Goal: Subscribe to service/newsletter

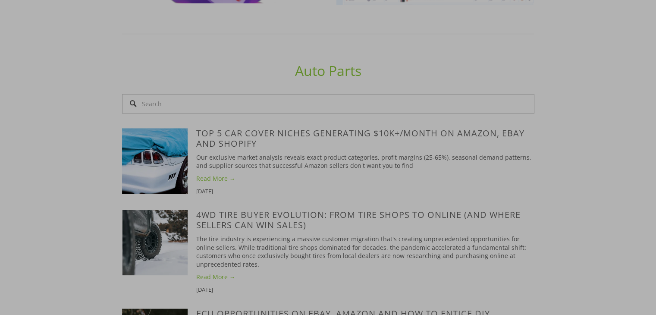
scroll to position [647, 0]
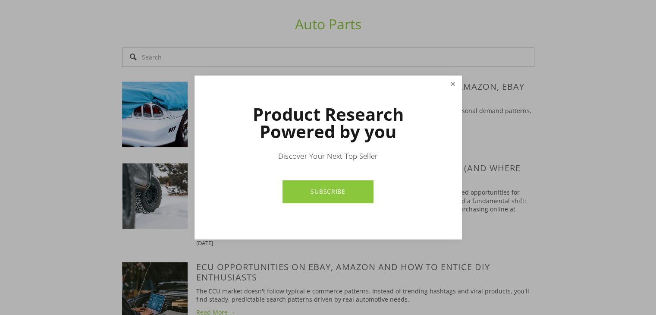
click at [453, 87] on link "Close" at bounding box center [452, 84] width 15 height 15
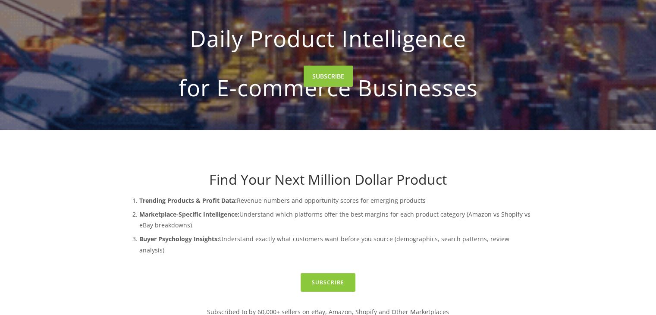
scroll to position [0, 0]
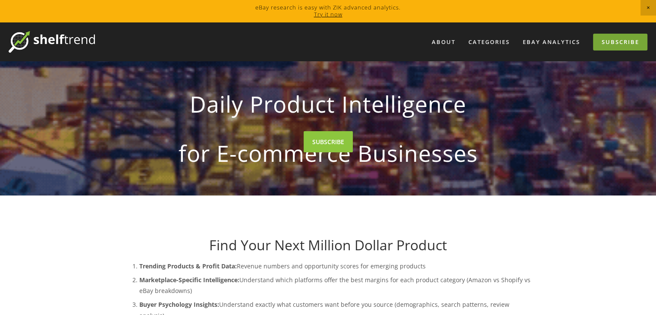
click at [601, 43] on link "Subscribe" at bounding box center [620, 42] width 54 height 17
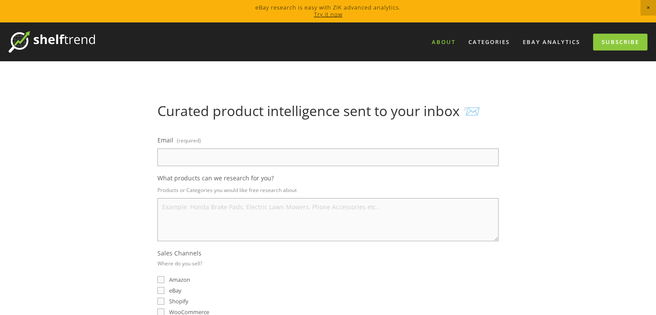
click at [452, 38] on link "About" at bounding box center [443, 42] width 35 height 14
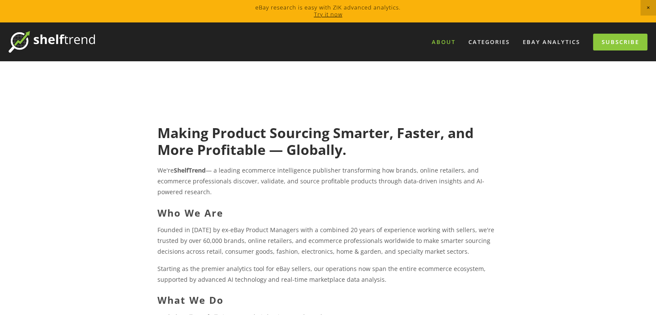
click at [644, 7] on span "Close Announcement" at bounding box center [648, 8] width 16 height 16
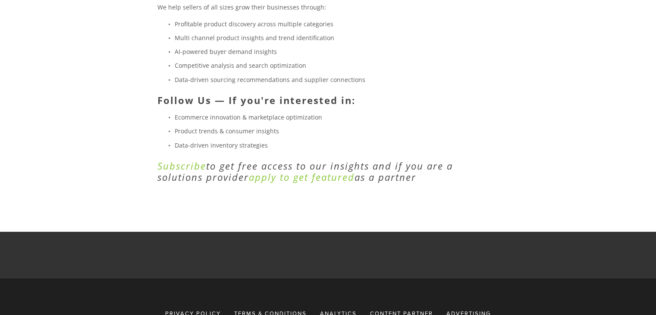
scroll to position [302, 0]
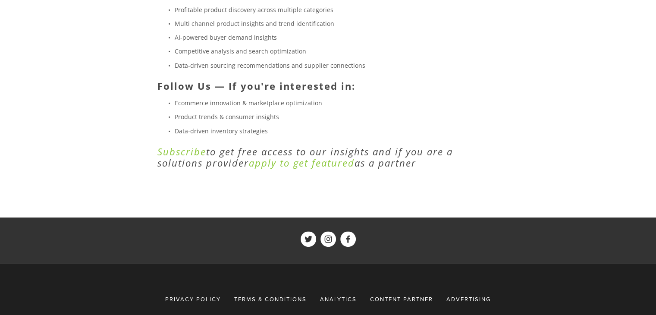
click at [314, 162] on em "apply to get featured" at bounding box center [302, 162] width 106 height 13
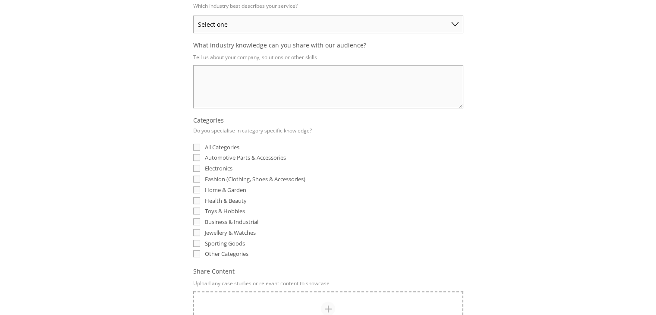
scroll to position [172, 0]
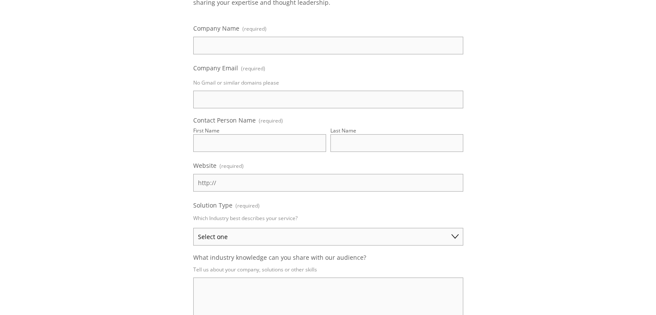
click at [374, 228] on select "Select one Private Label Manufacturer/Wholesale Brand Manufacturer/Wholesale Bu…" at bounding box center [328, 237] width 270 height 18
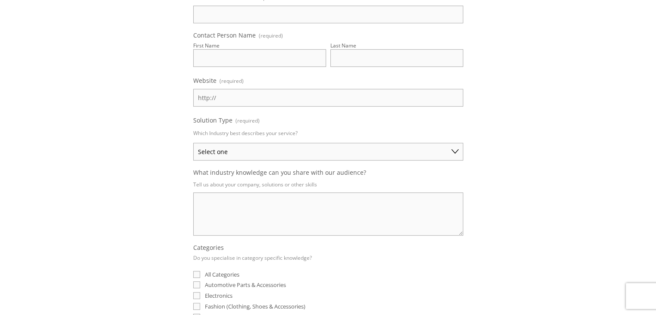
scroll to position [259, 0]
click at [360, 153] on select "Select one Private Label Manufacturer/Wholesale Brand Manufacturer/Wholesale Bu…" at bounding box center [328, 150] width 270 height 18
click at [559, 159] on div "About Categories Auto Parts Electronics Fashion Home & Garden" at bounding box center [328, 225] width 656 height 969
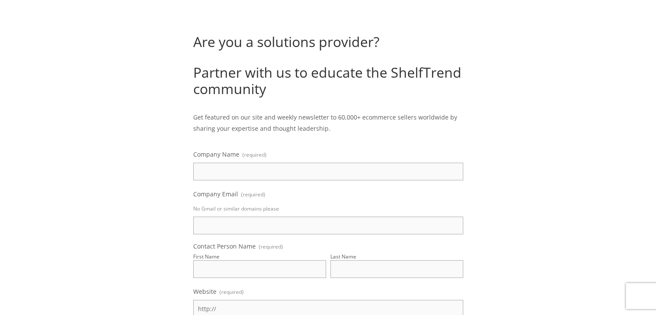
scroll to position [0, 0]
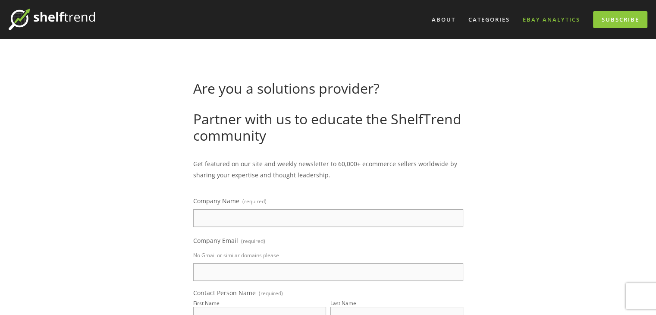
click at [552, 16] on link "eBay Analytics" at bounding box center [551, 19] width 69 height 14
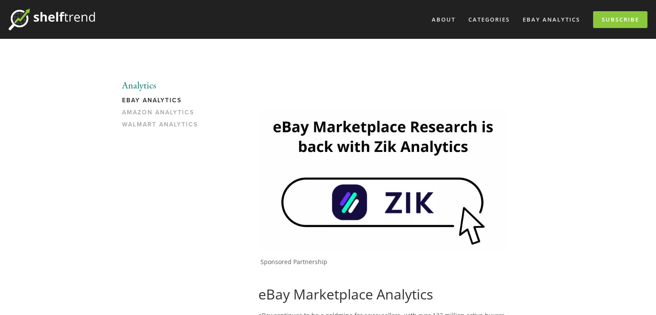
click at [167, 97] on link "eBay Analytics" at bounding box center [163, 103] width 82 height 12
click at [442, 18] on link "About" at bounding box center [443, 19] width 35 height 14
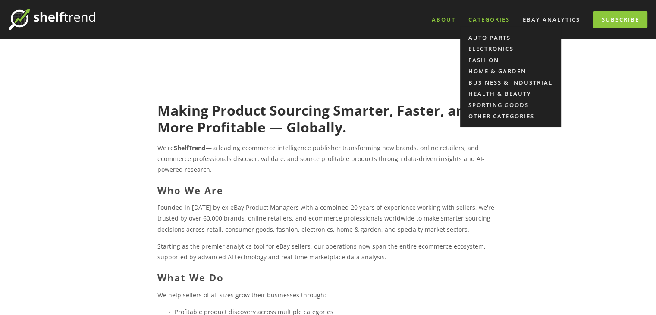
click at [476, 19] on div "Categories" at bounding box center [488, 19] width 53 height 14
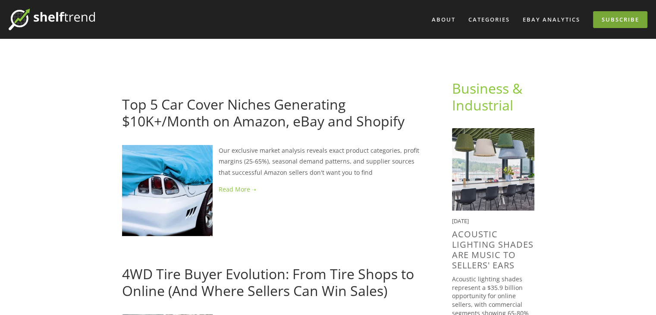
click at [608, 19] on link "Subscribe" at bounding box center [620, 19] width 54 height 17
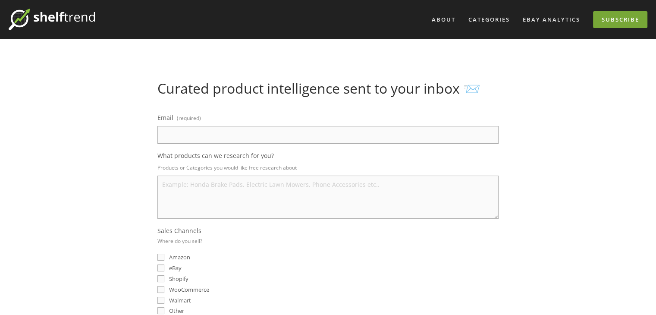
click at [612, 18] on link "Subscribe" at bounding box center [620, 19] width 54 height 17
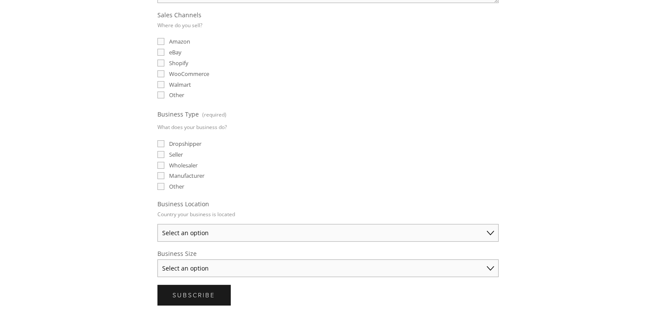
scroll to position [413, 0]
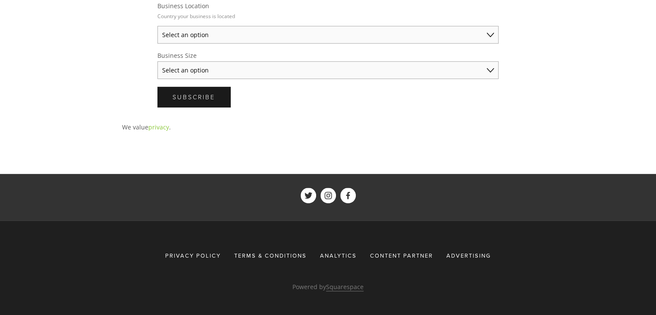
click at [282, 251] on span "Terms & Conditions" at bounding box center [270, 255] width 72 height 8
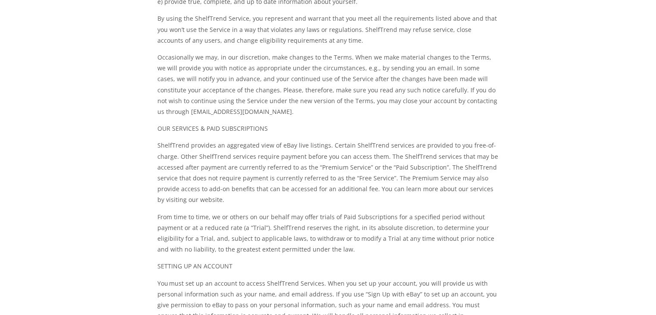
scroll to position [272, 0]
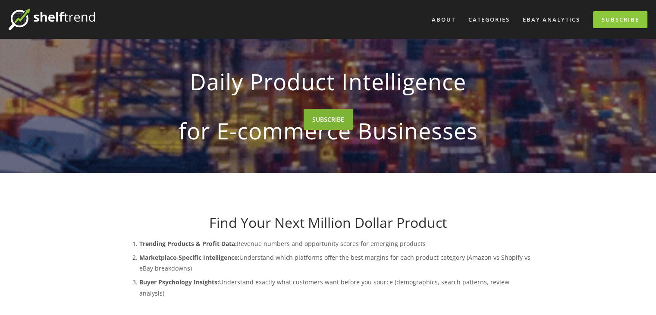
drag, startPoint x: 315, startPoint y: 228, endPoint x: 344, endPoint y: 228, distance: 28.9
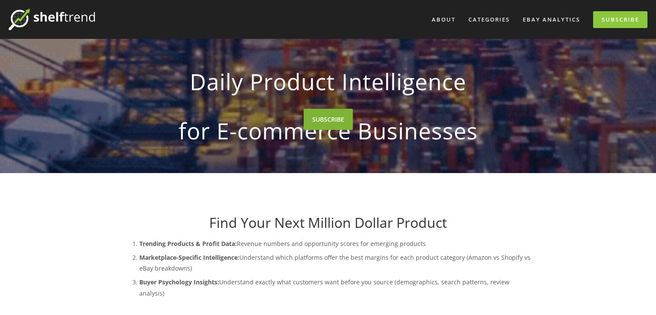
click at [315, 130] on link "SUBSCRIBE" at bounding box center [327, 119] width 49 height 21
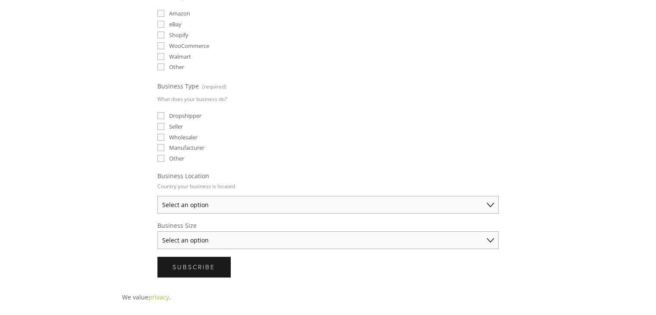
scroll to position [259, 0]
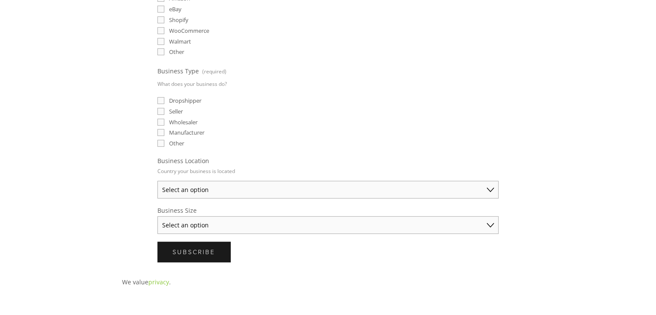
click at [294, 184] on select "Select an option [GEOGRAPHIC_DATA] [GEOGRAPHIC_DATA] [GEOGRAPHIC_DATA] [GEOGRAP…" at bounding box center [327, 190] width 341 height 18
select select "[GEOGRAPHIC_DATA]"
click at [157, 181] on select "Select an option [GEOGRAPHIC_DATA] [GEOGRAPHIC_DATA] [GEOGRAPHIC_DATA] [GEOGRAP…" at bounding box center [327, 190] width 341 height 18
click at [239, 223] on select "Select an option Solo Merchant (under $50K annual sales) Small Business ($50K -…" at bounding box center [327, 225] width 341 height 18
select select "Established Business (Over $250K annual sales)"
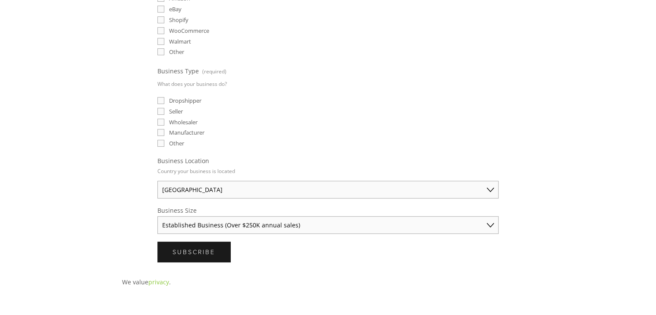
click at [157, 216] on select "Select an option Solo Merchant (under $50K annual sales) Small Business ($50K -…" at bounding box center [327, 225] width 341 height 18
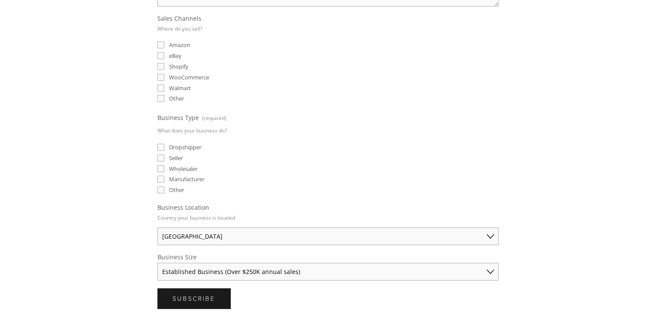
scroll to position [43, 0]
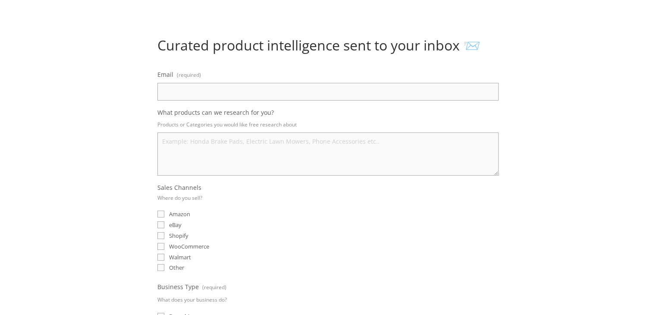
drag, startPoint x: 207, startPoint y: 84, endPoint x: 256, endPoint y: 94, distance: 49.5
click at [208, 84] on input "Email (required)" at bounding box center [327, 92] width 341 height 18
type input "[PERSON_NAME][EMAIL_ADDRESS][PERSON_NAME][DOMAIN_NAME]"
click at [297, 142] on textarea "What products can we research for you?" at bounding box center [327, 153] width 341 height 43
click at [326, 145] on textarea "What products can we research for you?" at bounding box center [327, 153] width 341 height 43
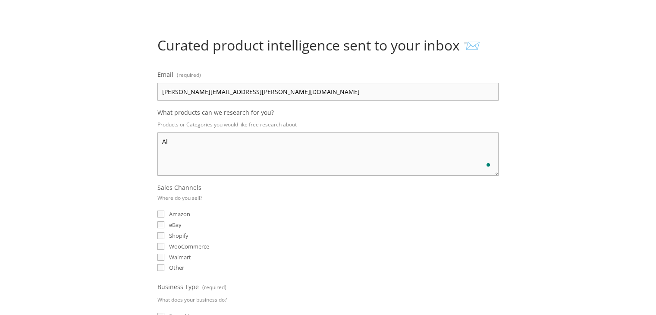
type textarea "A"
click at [245, 154] on textarea "Products from diffrent category" at bounding box center [327, 153] width 341 height 43
type textarea "Products from diffrent category"
click at [157, 212] on div "Email (required) [PERSON_NAME][EMAIL_ADDRESS][PERSON_NAME][DOMAIN_NAME] What pr…" at bounding box center [328, 273] width 356 height 424
click at [160, 214] on input "Amazon" at bounding box center [160, 213] width 7 height 7
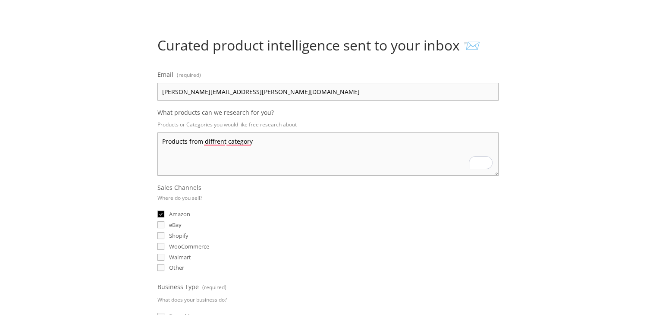
checkbox input "true"
click at [161, 228] on fieldset "Sales Channels Where do you sell? Amazon eBay Shopify WooCommerce Walmart Other" at bounding box center [327, 228] width 341 height 90
click at [162, 232] on input "Shopify" at bounding box center [160, 235] width 7 height 7
checkbox input "true"
click at [165, 221] on label "eBay" at bounding box center [169, 225] width 24 height 8
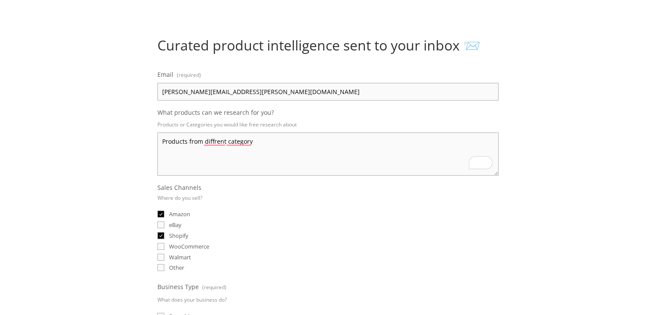
click at [164, 221] on input "eBay" at bounding box center [160, 224] width 7 height 7
checkbox input "true"
click at [159, 245] on input "WooCommerce" at bounding box center [160, 246] width 7 height 7
checkbox input "true"
click at [160, 260] on fieldset "Sales Channels Where do you sell? Amazon eBay Shopify WooCommerce Walmart Other" at bounding box center [327, 228] width 341 height 90
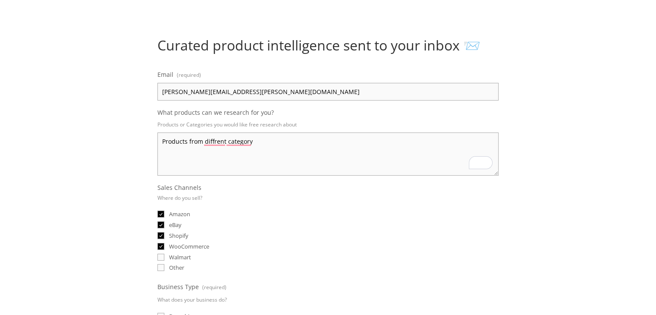
click at [160, 253] on input "Walmart" at bounding box center [160, 256] width 7 height 7
checkbox input "true"
click at [160, 263] on label "Other" at bounding box center [170, 267] width 27 height 8
click at [160, 264] on input "Other" at bounding box center [160, 267] width 7 height 7
checkbox input "true"
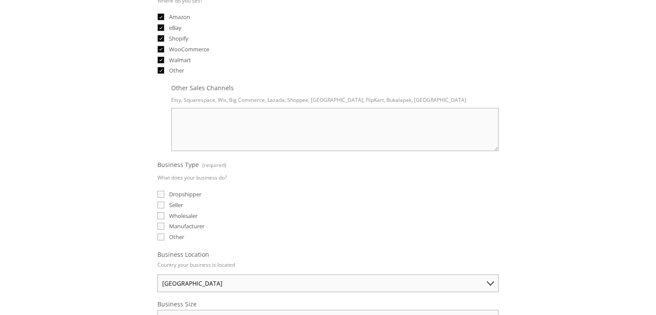
scroll to position [259, 0]
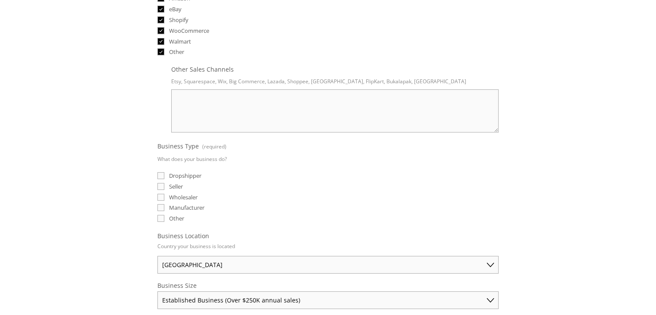
click at [159, 215] on input "Other" at bounding box center [160, 218] width 7 height 7
checkbox input "true"
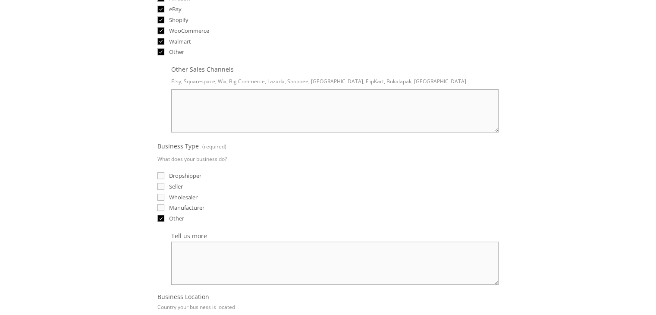
click at [241, 252] on textarea "Tell us more" at bounding box center [334, 262] width 327 height 43
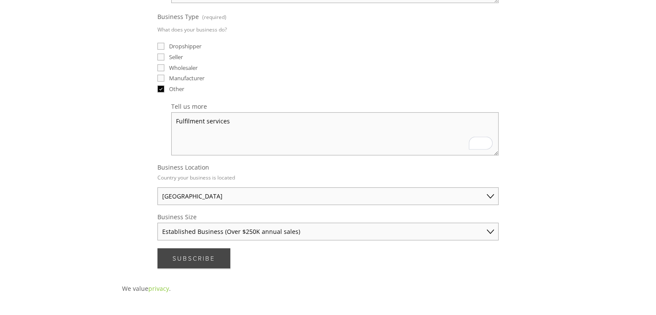
type textarea "Fulfilment services"
drag, startPoint x: 216, startPoint y: 257, endPoint x: 235, endPoint y: 263, distance: 20.4
click at [216, 256] on button "Subscribe Subscribe" at bounding box center [193, 258] width 73 height 20
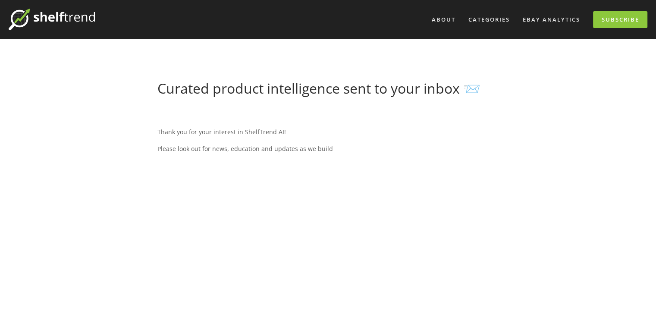
click at [390, 140] on div "Thank you for your interest in ShelfTrend AI! Please look out for news, educati…" at bounding box center [327, 140] width 341 height 40
